Goal: Communication & Community: Participate in discussion

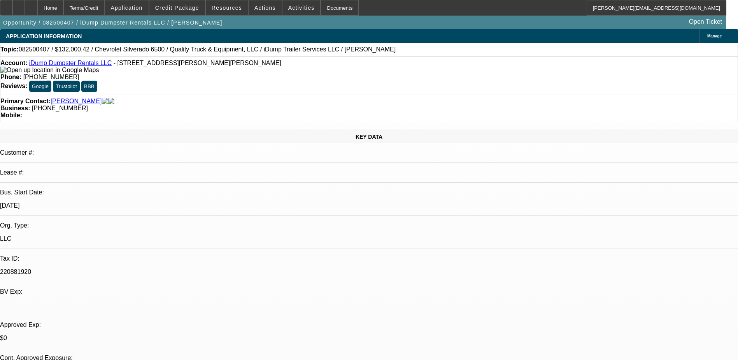
select select "0"
select select "6"
select select "0"
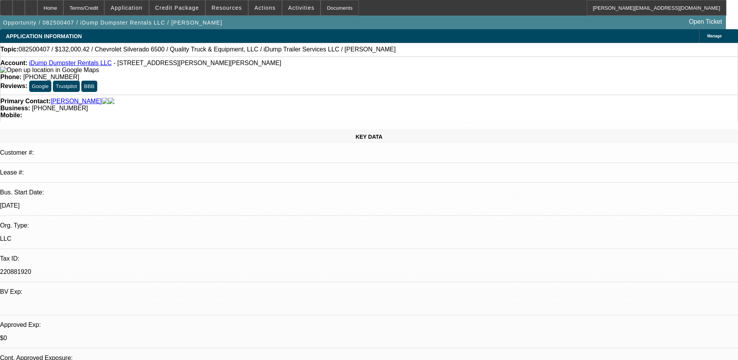
select select "0"
select select "6"
click at [31, 5] on icon at bounding box center [31, 5] width 0 height 0
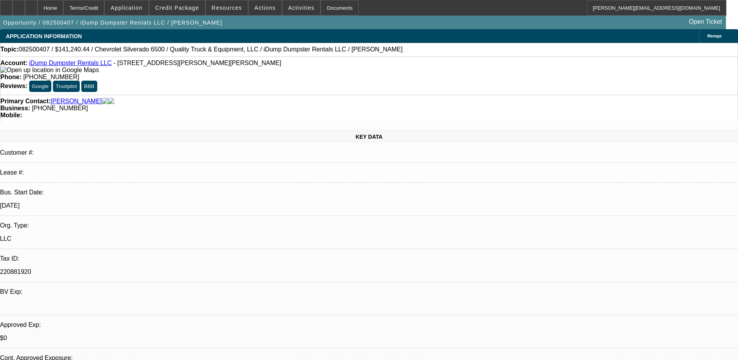
select select "0"
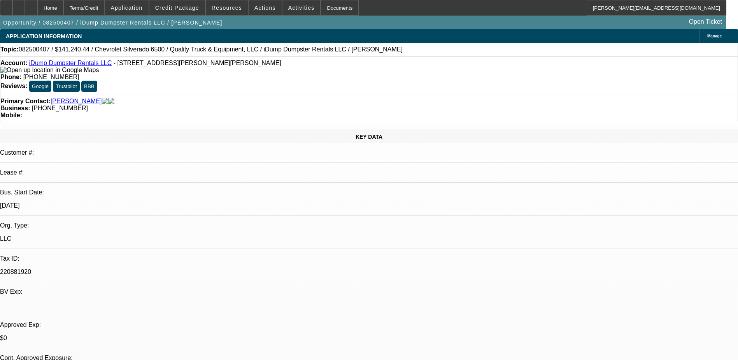
select select "0"
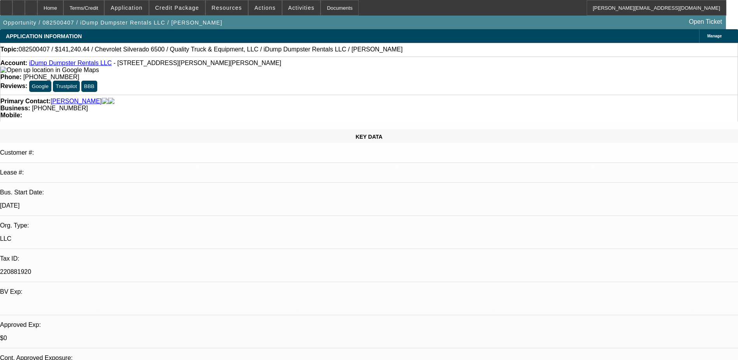
select select "0"
select select "1"
select select "6"
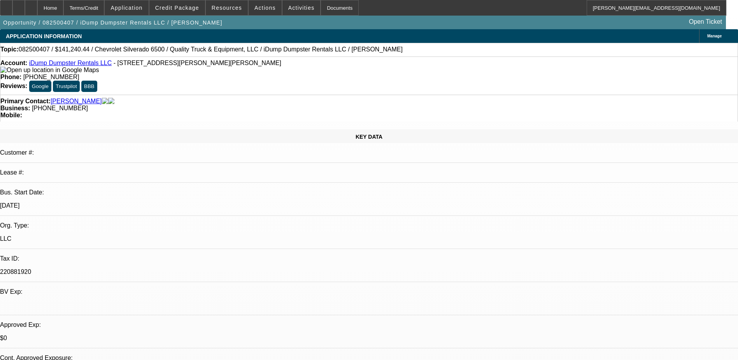
select select "1"
select select "6"
select select "1"
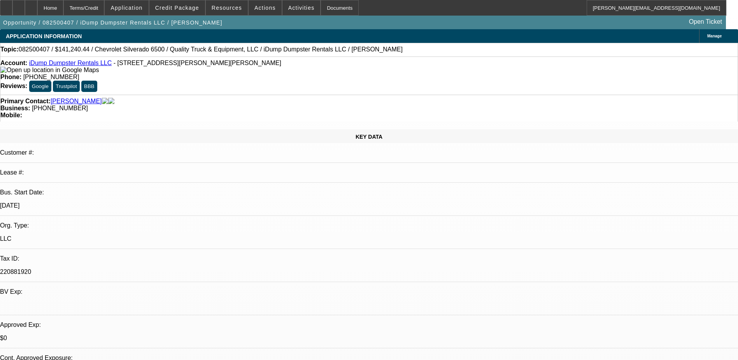
select select "6"
select select "1"
select select "6"
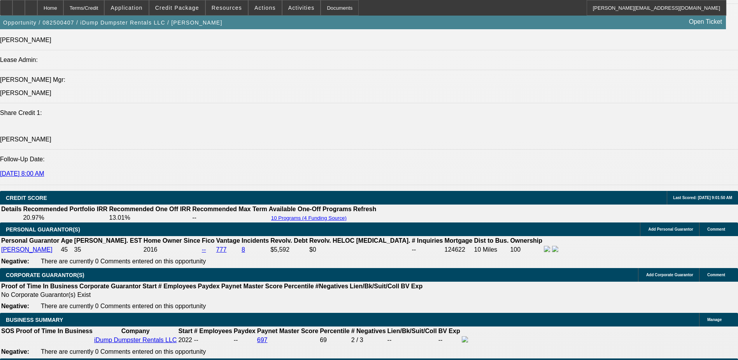
scroll to position [311, 0]
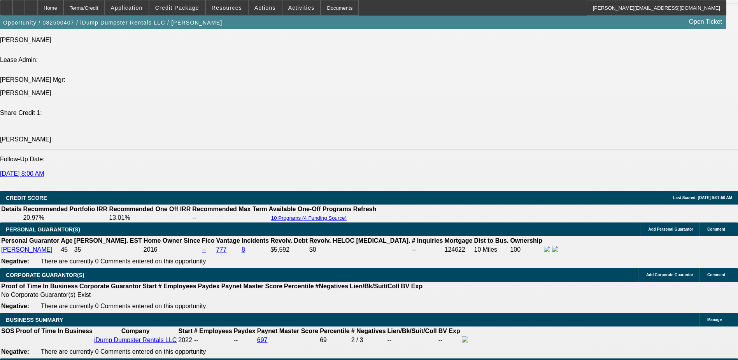
drag, startPoint x: 557, startPoint y: 139, endPoint x: 545, endPoint y: 119, distance: 23.6
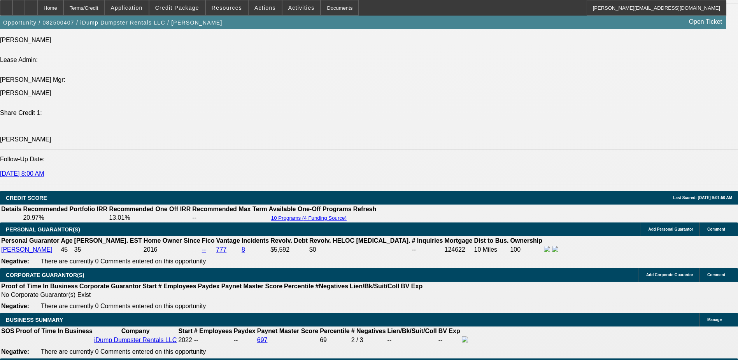
scroll to position [195, 0]
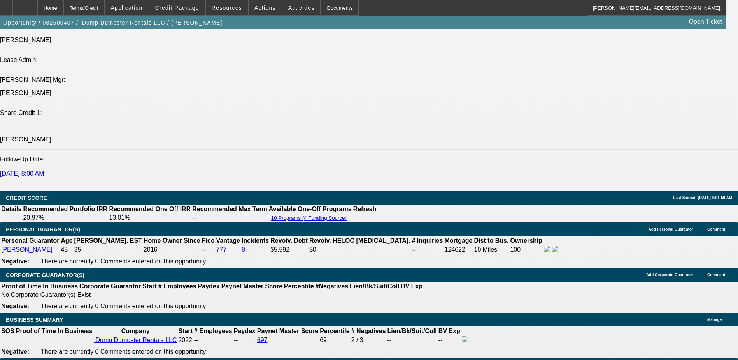
scroll to position [78, 0]
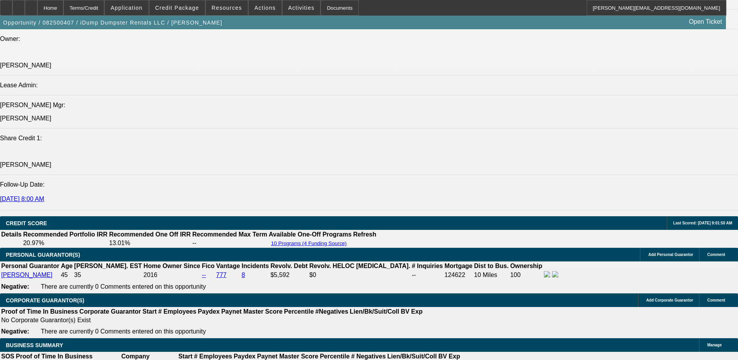
scroll to position [934, 0]
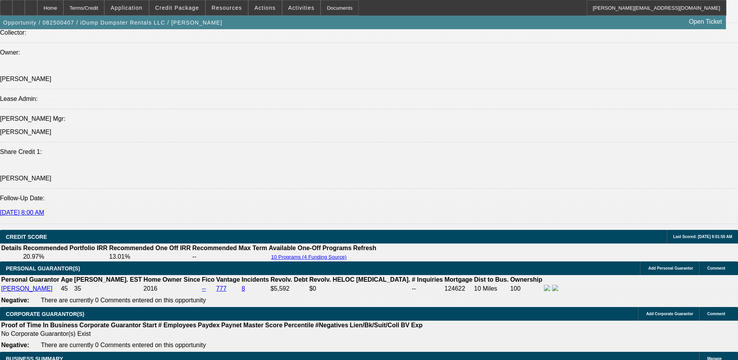
scroll to position [0, 0]
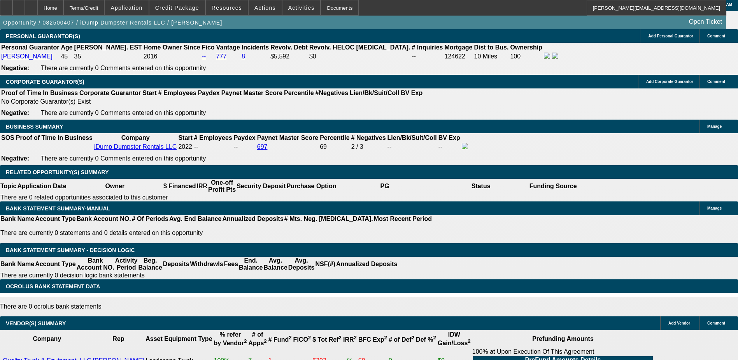
scroll to position [1168, 0]
